Goal: Information Seeking & Learning: Learn about a topic

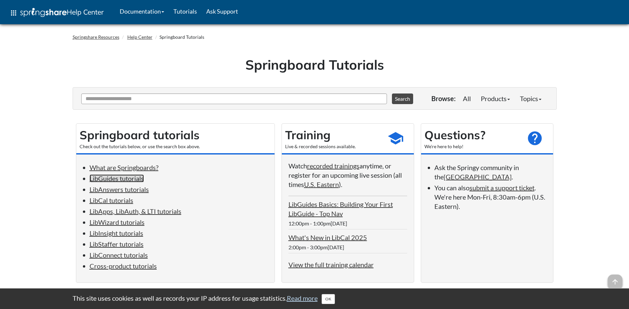
click at [140, 180] on link "LibGuides tutorials" at bounding box center [117, 178] width 54 height 8
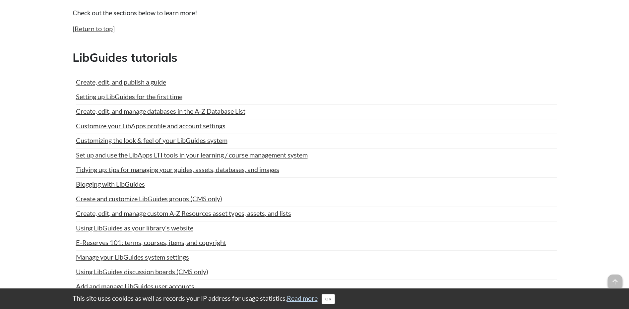
scroll to position [361, 0]
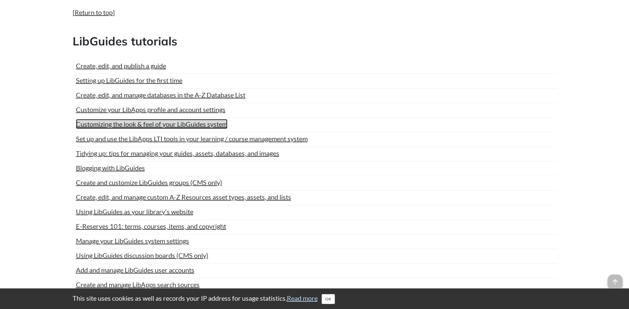
click at [167, 124] on link "Customizing the look & feel of your LibGuides system" at bounding box center [152, 124] width 152 height 10
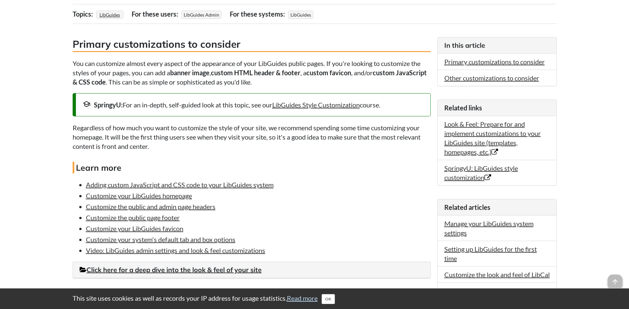
scroll to position [33, 0]
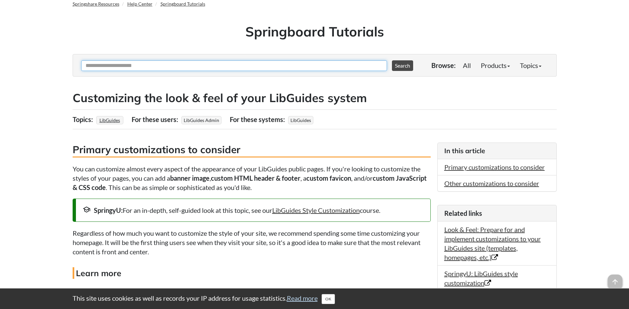
click at [267, 68] on input "Ask Another Question" at bounding box center [234, 65] width 306 height 11
type input "**********"
click at [392, 60] on button "Search" at bounding box center [402, 65] width 21 height 11
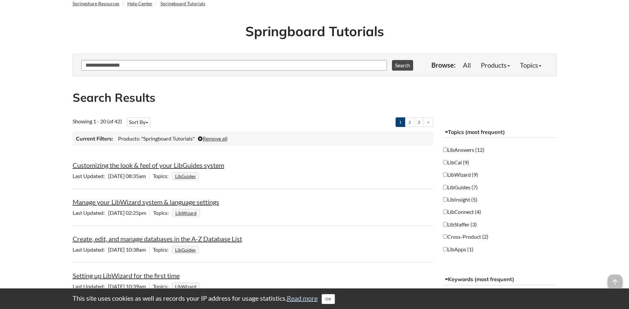
scroll to position [33, 0]
click at [163, 167] on link "Customizing the look & feel of your LibGuides system" at bounding box center [149, 166] width 152 height 8
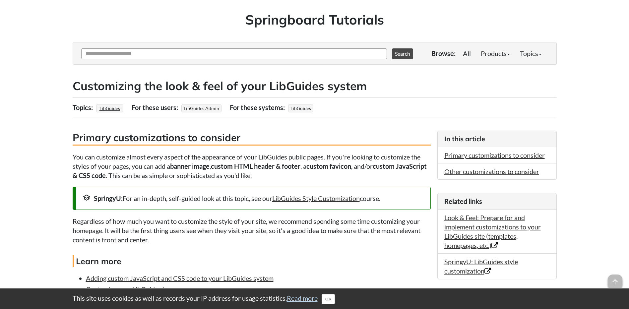
scroll to position [33, 0]
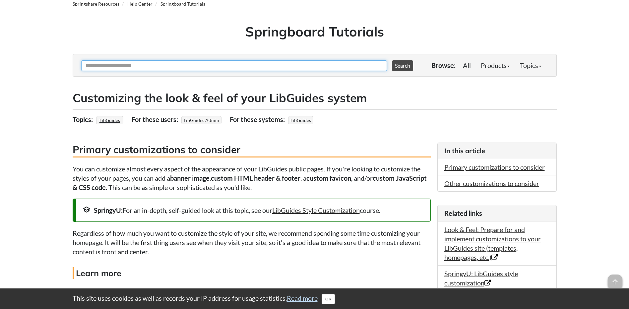
click at [157, 67] on input "Ask Another Question" at bounding box center [234, 65] width 306 height 11
click at [159, 67] on input "Ask Another Question" at bounding box center [234, 65] width 306 height 11
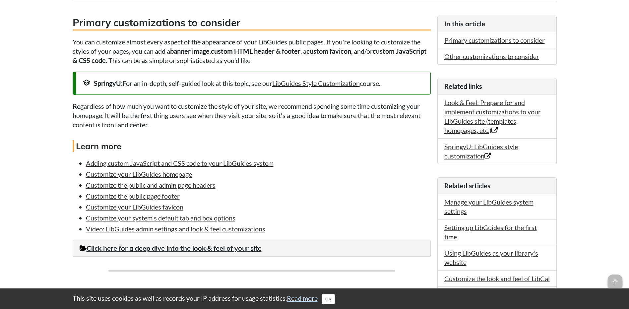
scroll to position [166, 0]
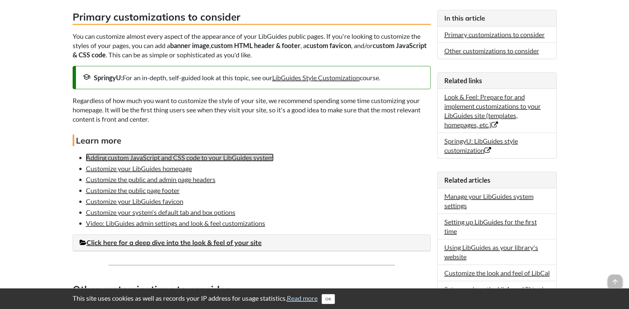
click at [184, 161] on link "Adding custom JavaScript and CSS code to your LibGuides system" at bounding box center [180, 158] width 188 height 8
